Goal: Find specific page/section: Find specific page/section

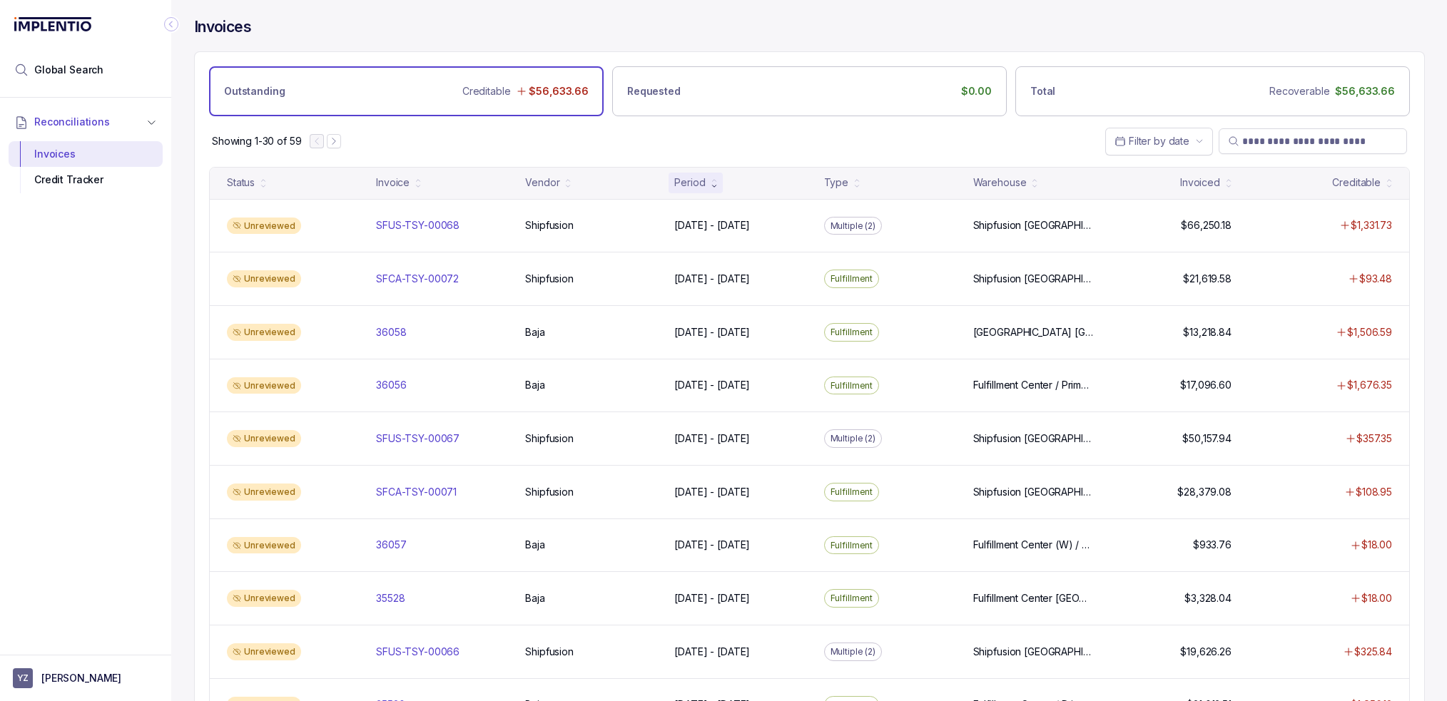
drag, startPoint x: 131, startPoint y: 592, endPoint x: 128, endPoint y: 584, distance: 8.4
click at [131, 592] on div "Reconciliations Invoices Credit Tracker" at bounding box center [85, 372] width 171 height 549
click at [83, 70] on span "Global Search" at bounding box center [68, 70] width 69 height 14
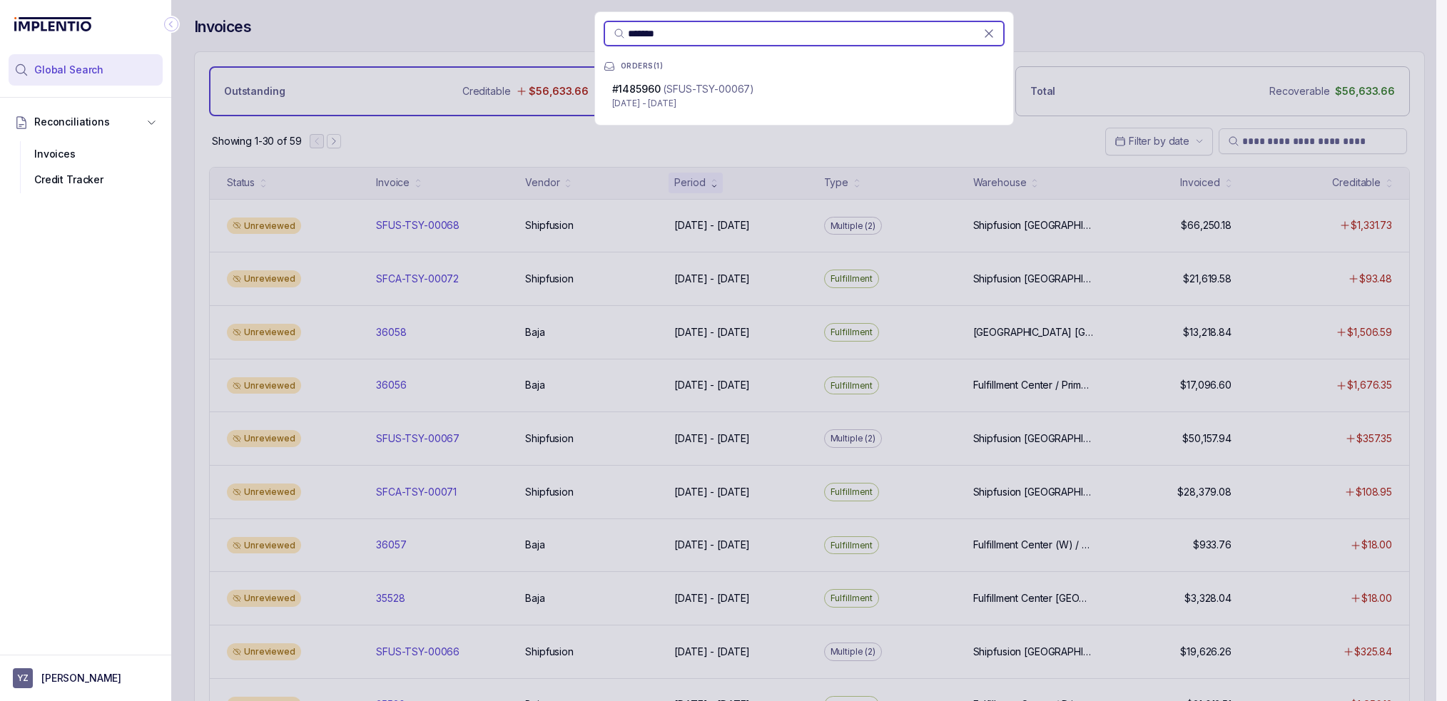
type input "*******"
click at [762, 95] on div "# 1485960 (SFUS-TSY-00067)" at bounding box center [804, 89] width 384 height 14
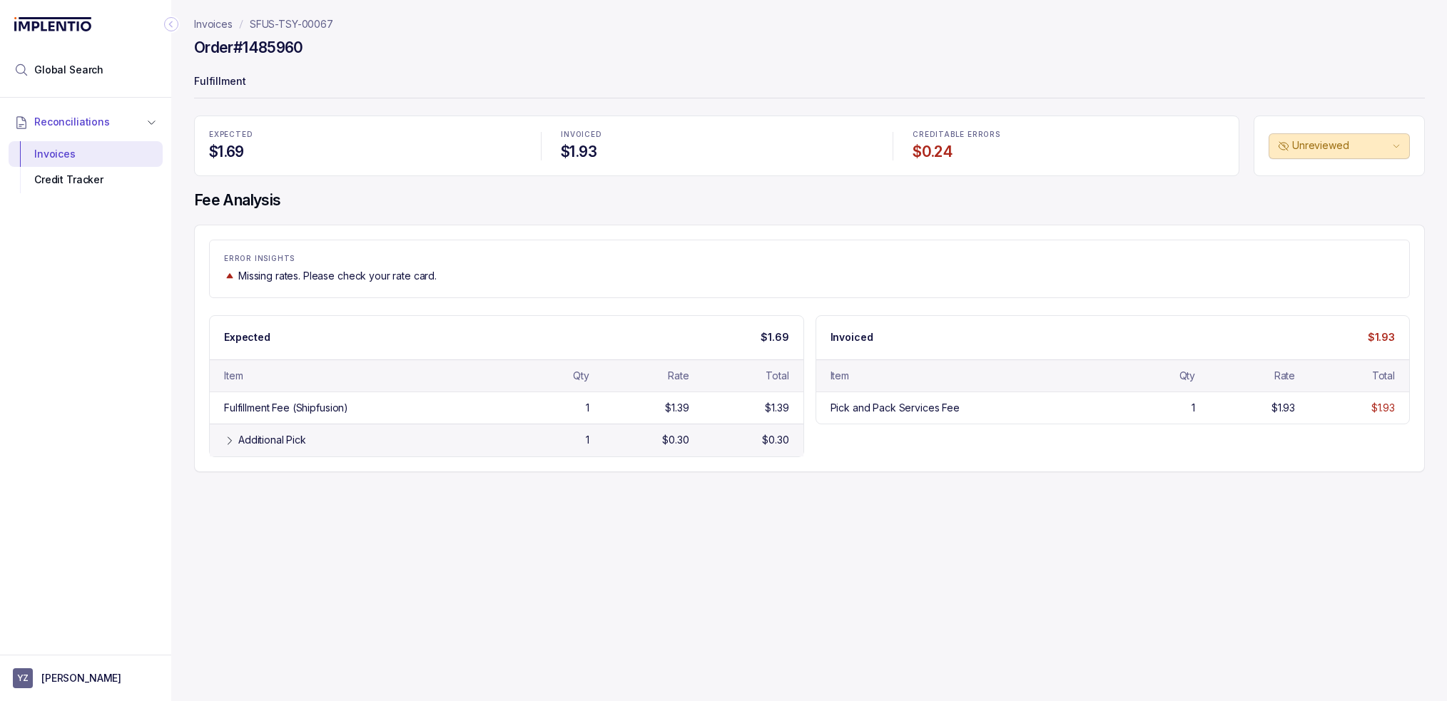
click at [445, 451] on div "Additional Pick 1 $0.30 $0.30" at bounding box center [507, 440] width 594 height 32
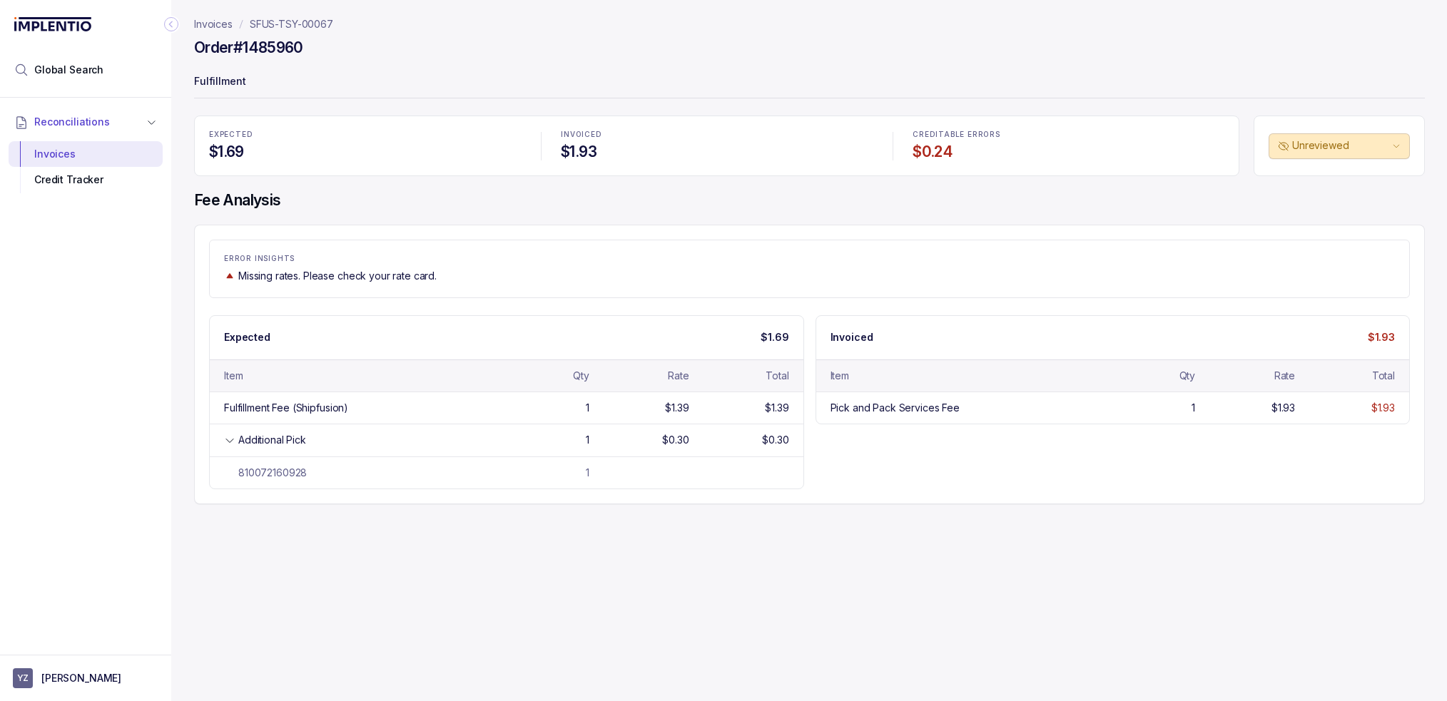
click at [472, 159] on h4 "$1.69" at bounding box center [365, 152] width 312 height 20
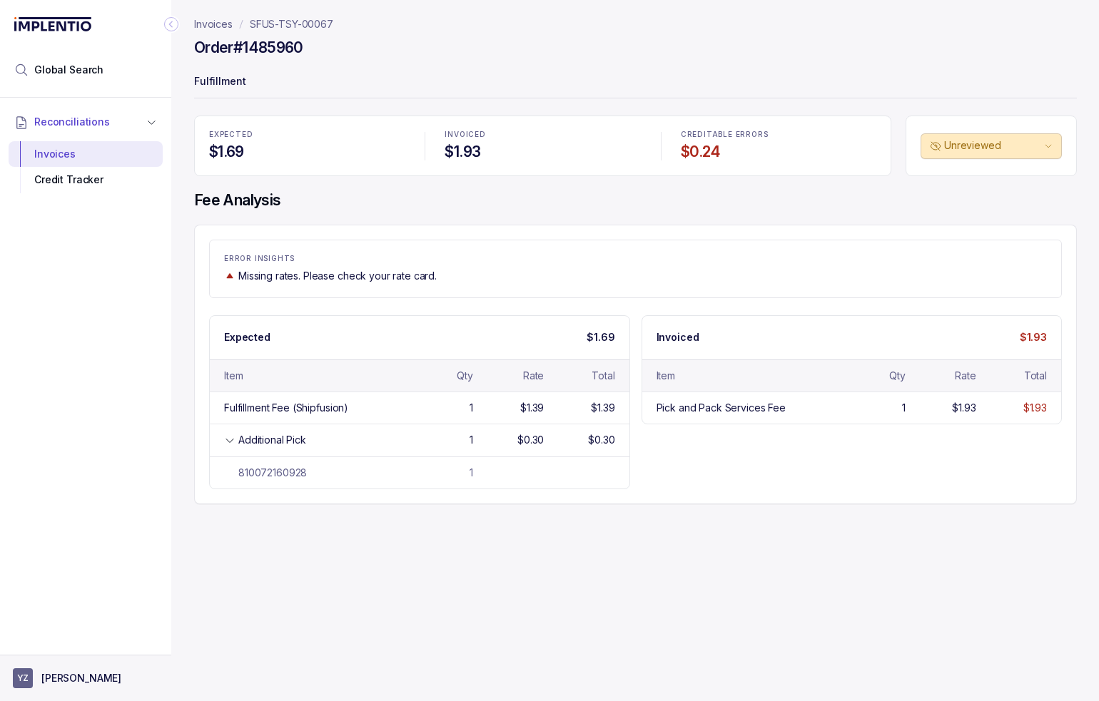
click at [106, 681] on p "[PERSON_NAME]" at bounding box center [81, 678] width 80 height 14
click at [103, 654] on p "Logout" at bounding box center [94, 648] width 118 height 14
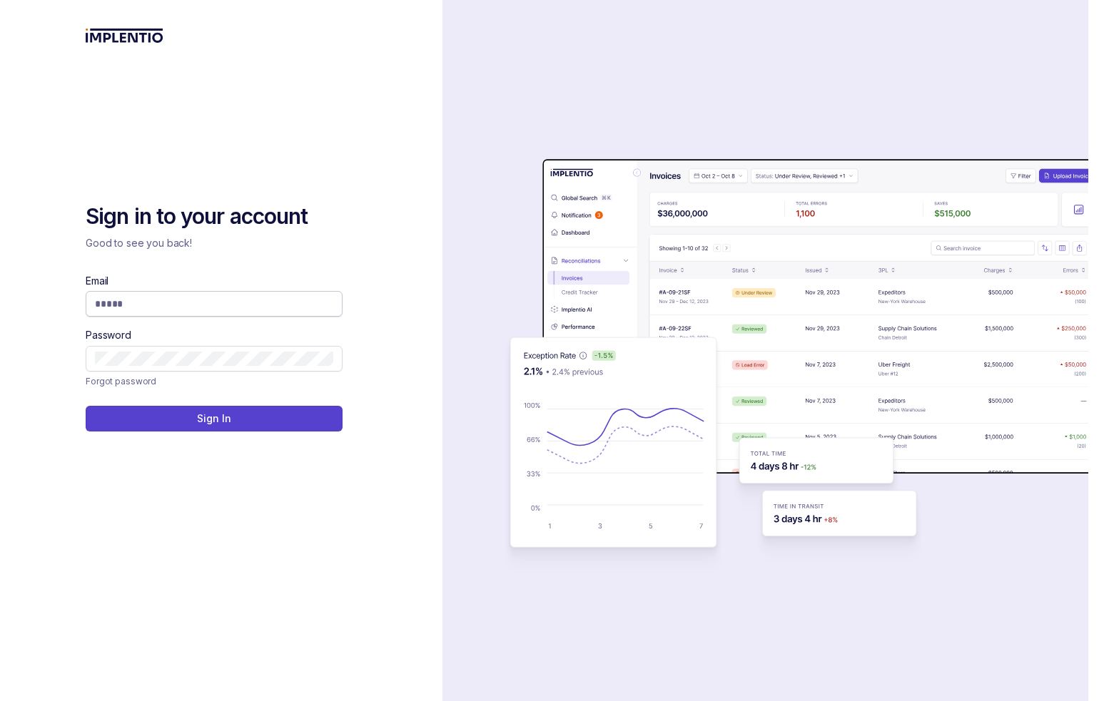
click at [310, 295] on span at bounding box center [214, 304] width 257 height 26
click at [310, 297] on input "Email" at bounding box center [214, 304] width 238 height 14
type input "**********"
